Goal: Information Seeking & Learning: Learn about a topic

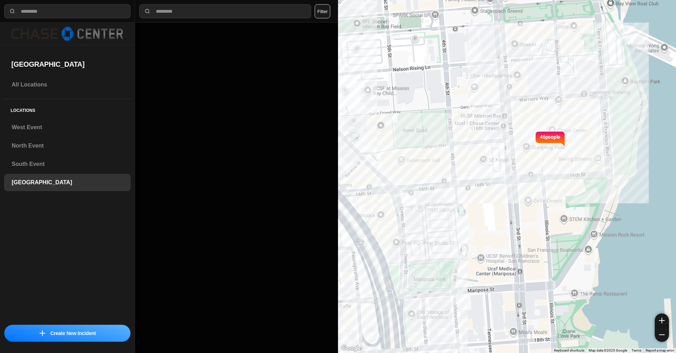
select select "*"
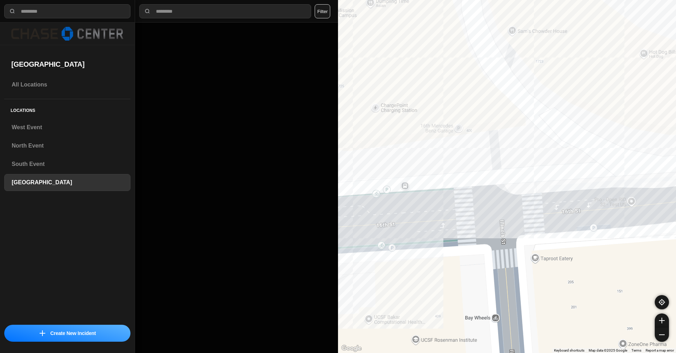
drag, startPoint x: 608, startPoint y: 190, endPoint x: 579, endPoint y: 240, distance: 57.9
click at [456, 130] on div "46 people" at bounding box center [507, 176] width 338 height 353
click at [460, 126] on div "46 people" at bounding box center [507, 176] width 338 height 353
click at [448, 126] on div "46 people" at bounding box center [507, 176] width 338 height 353
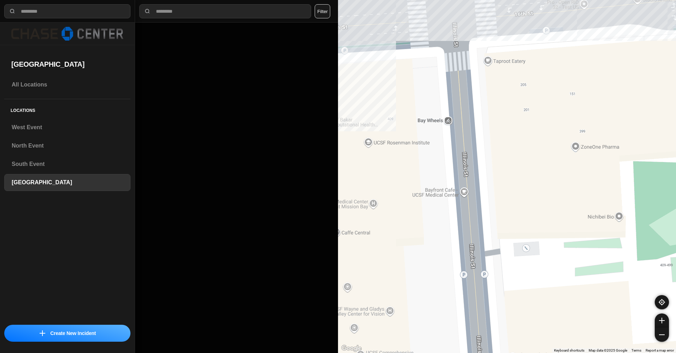
click at [489, 64] on div "46 people" at bounding box center [507, 176] width 338 height 353
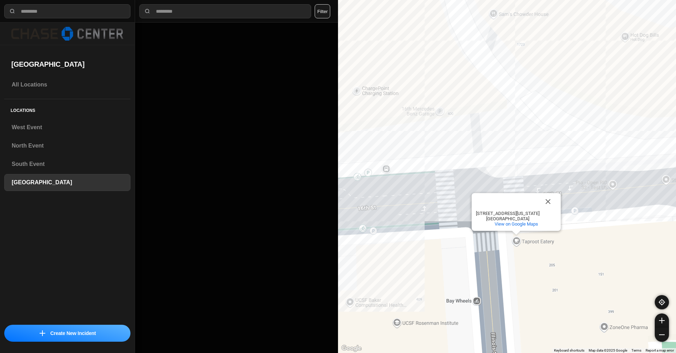
drag, startPoint x: 475, startPoint y: 101, endPoint x: 504, endPoint y: 258, distance: 160.3
click at [504, 262] on div "46 people Taproot Eatery Taproot Eatery [STREET_ADDRESS][US_STATE] View on Goog…" at bounding box center [507, 176] width 338 height 353
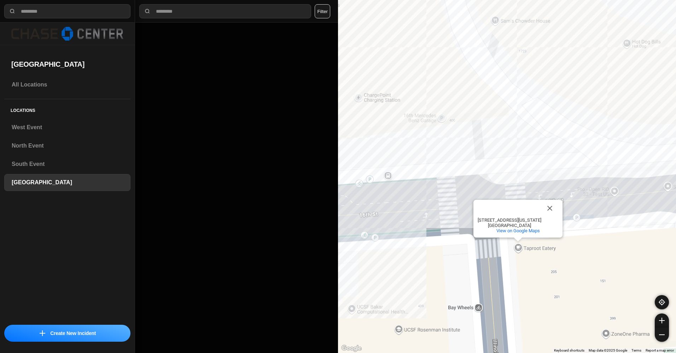
click at [473, 153] on div "46 people Taproot Eatery Taproot Eatery [STREET_ADDRESS][US_STATE] View on Goog…" at bounding box center [507, 176] width 338 height 353
click at [494, 142] on div "46 people Taproot Eatery Taproot Eatery [STREET_ADDRESS][US_STATE] View on Goog…" at bounding box center [507, 176] width 338 height 353
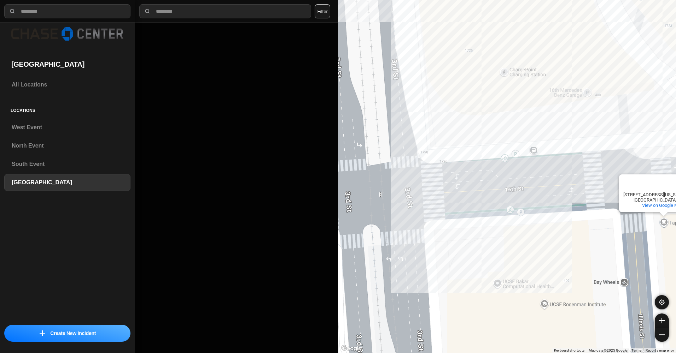
click at [514, 155] on div "46 people Taproot Eatery Taproot Eatery [STREET_ADDRESS][US_STATE] View on Goog…" at bounding box center [507, 176] width 338 height 353
click at [519, 155] on div "46 people Taproot Eatery Taproot Eatery [STREET_ADDRESS][US_STATE] View on Goog…" at bounding box center [507, 176] width 338 height 353
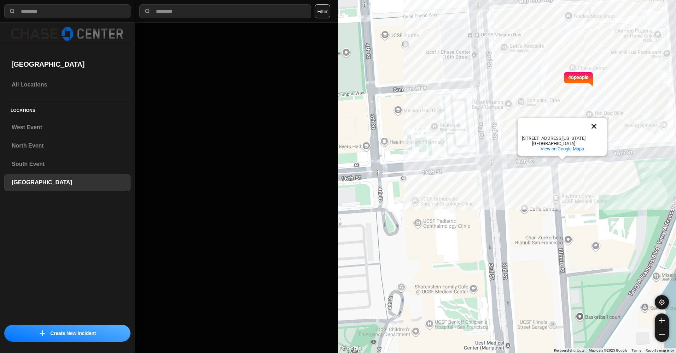
click at [589, 128] on button "Close" at bounding box center [593, 126] width 17 height 17
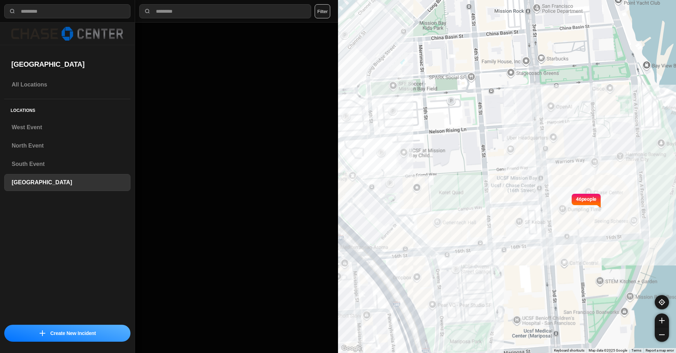
drag, startPoint x: 446, startPoint y: 100, endPoint x: 504, endPoint y: 197, distance: 113.3
click at [502, 197] on div "46 people" at bounding box center [507, 176] width 338 height 353
